Goal: Transaction & Acquisition: Purchase product/service

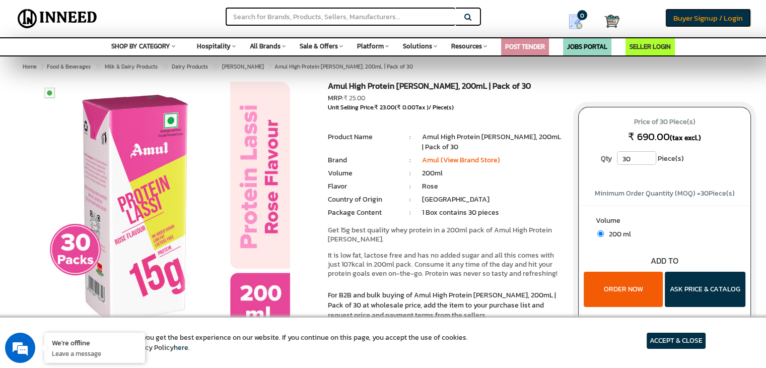
click at [698, 18] on span "Buyer Signup / Login" at bounding box center [709, 18] width 70 height 12
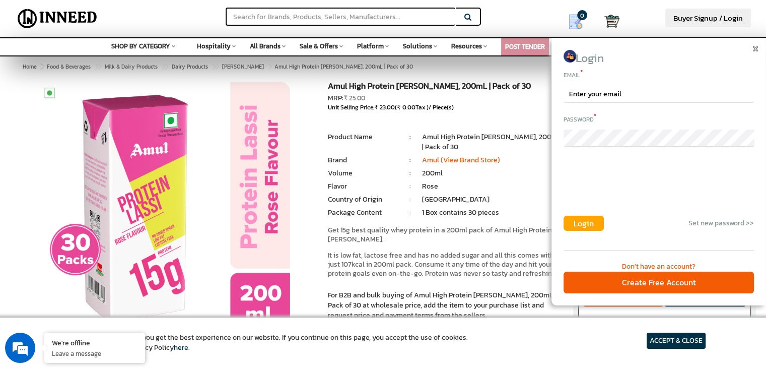
scroll to position [14, 0]
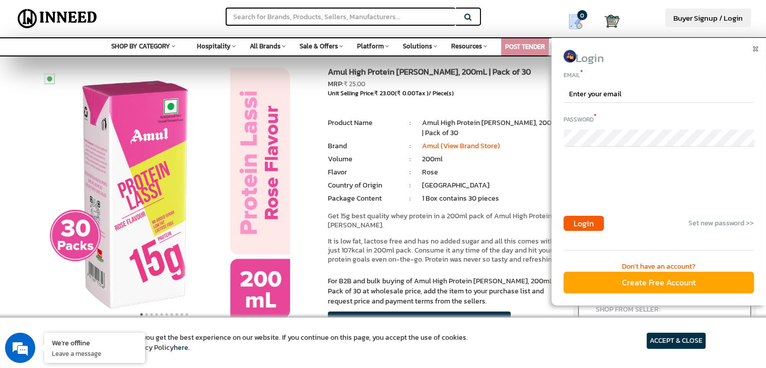
click at [609, 275] on div "Create Free Account" at bounding box center [659, 283] width 190 height 22
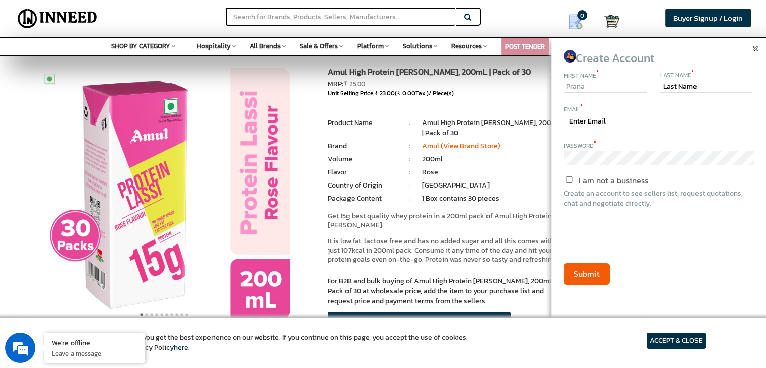
type input "Pranav"
type input "Goswami"
type input "pranav.goswami6@gmail.com"
type input "Pranav"
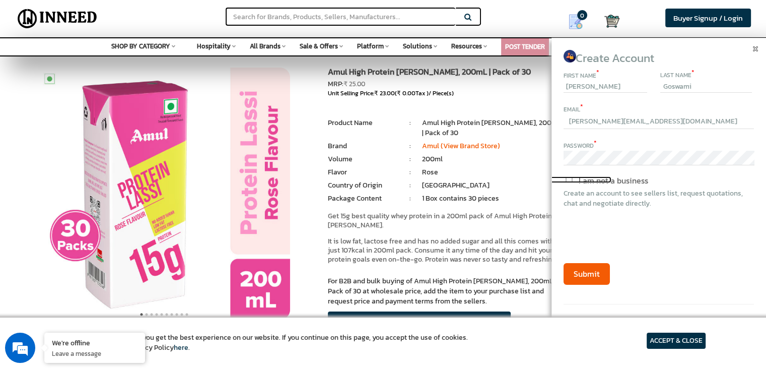
click at [572, 178] on input "I am not a business" at bounding box center [569, 179] width 85 height 7
checkbox input "true"
click at [584, 273] on button "Submit" at bounding box center [587, 274] width 46 height 22
click at [657, 338] on article "ACCEPT & CLOSE" at bounding box center [676, 341] width 59 height 16
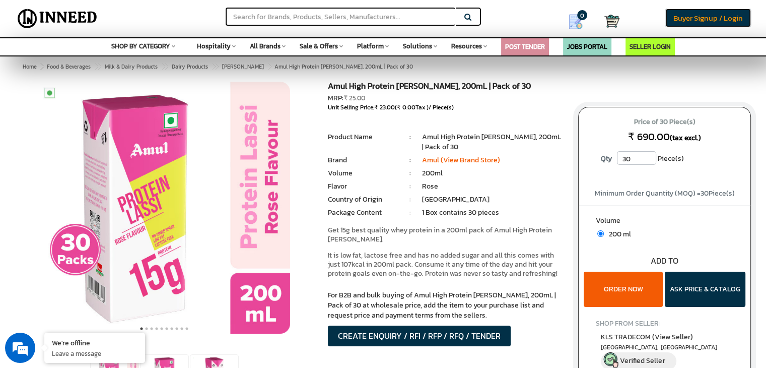
click at [678, 18] on span "Buyer Signup / Login" at bounding box center [709, 18] width 70 height 12
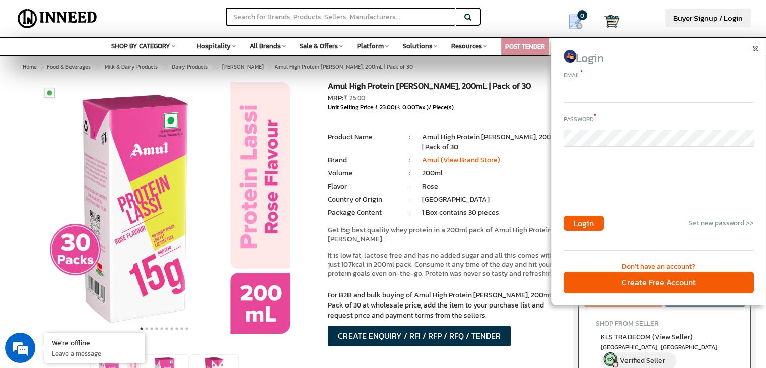
click at [591, 89] on input "email" at bounding box center [659, 94] width 190 height 17
type input "pranav.goswami6@gmail.com"
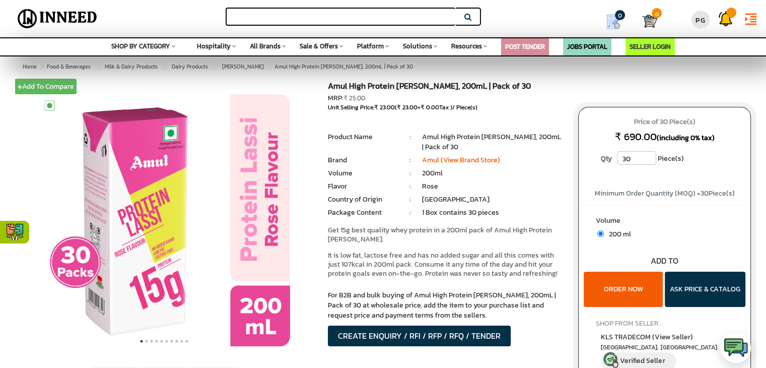
click at [294, 22] on input "text" at bounding box center [341, 17] width 230 height 18
type input "amul high protein"
click at [456, 8] on button "Search" at bounding box center [468, 17] width 25 height 18
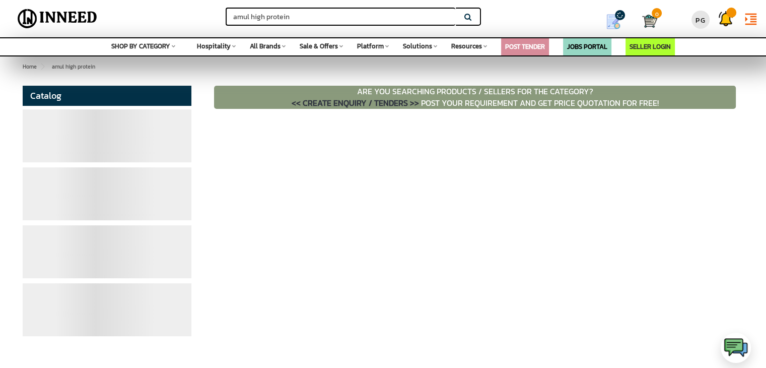
click at [157, 45] on span "SHOP BY CATEGORY" at bounding box center [140, 46] width 59 height 10
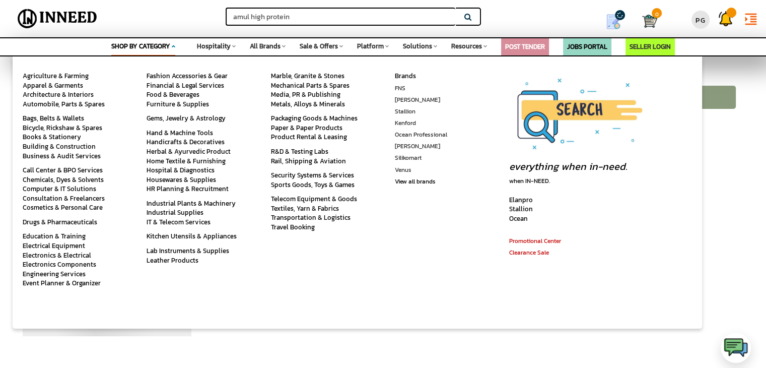
click at [323, 8] on input "amul high protein" at bounding box center [341, 17] width 230 height 18
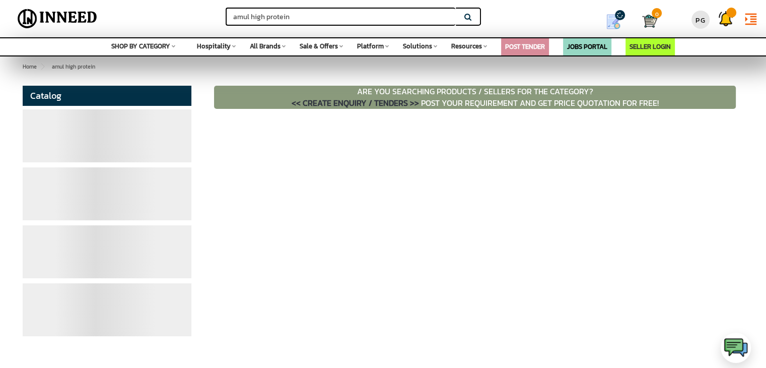
click at [472, 23] on button "Search" at bounding box center [468, 17] width 25 height 18
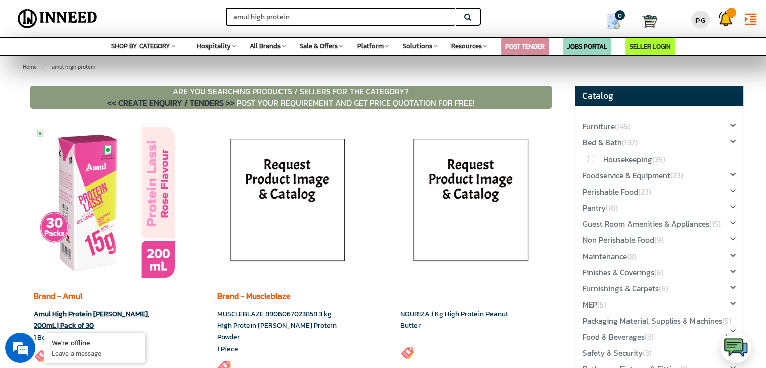
click at [133, 198] on img at bounding box center [104, 201] width 141 height 151
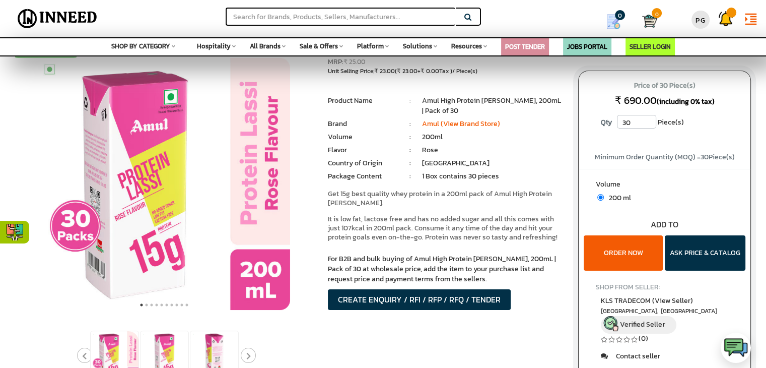
drag, startPoint x: 0, startPoint y: 0, endPoint x: 643, endPoint y: 257, distance: 692.4
click at [643, 257] on button "ORDER NOW" at bounding box center [623, 252] width 79 height 35
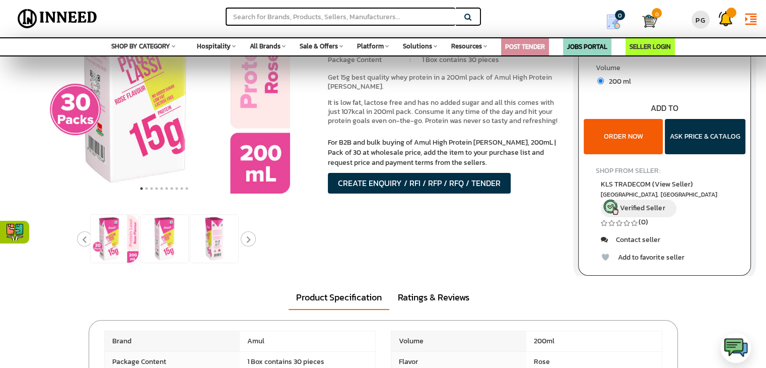
scroll to position [153, 0]
